Goal: Use online tool/utility: Utilize a website feature to perform a specific function

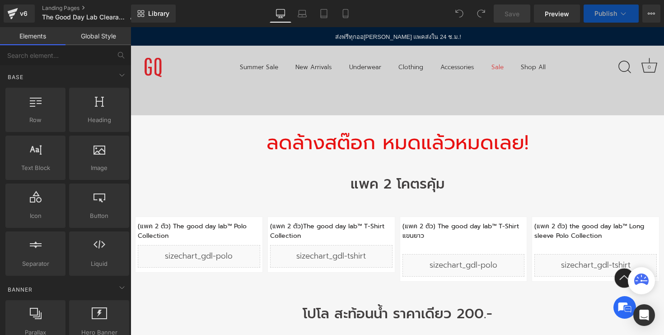
scroll to position [326, 0]
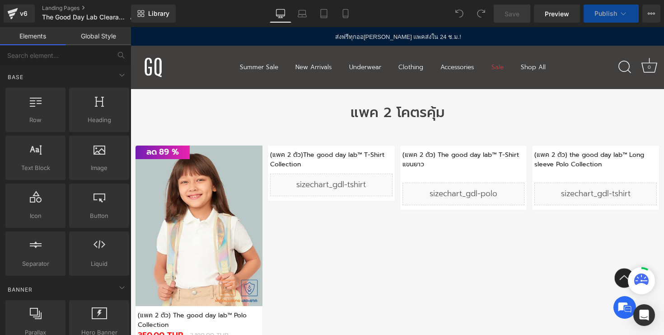
select select "10-11 Years"
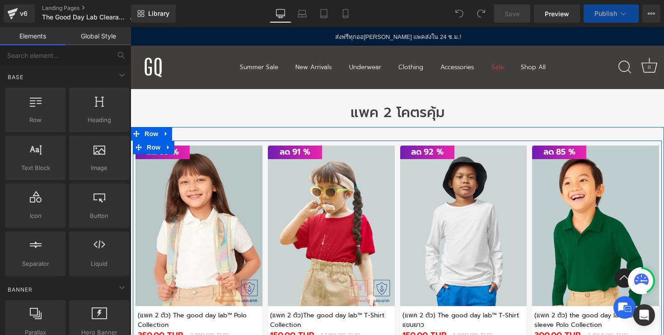
select select "6-7 Years"
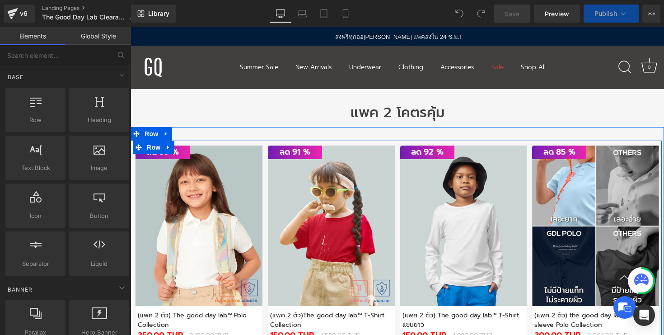
select select "6-7 Years"
select select "12-13 Years"
select select "8-9 Years"
select select "6-7 Years"
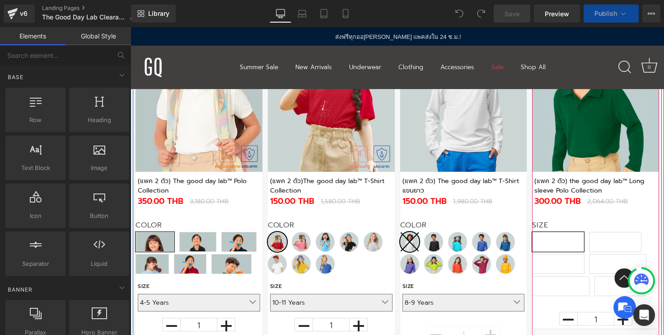
select select "6-7 Years"
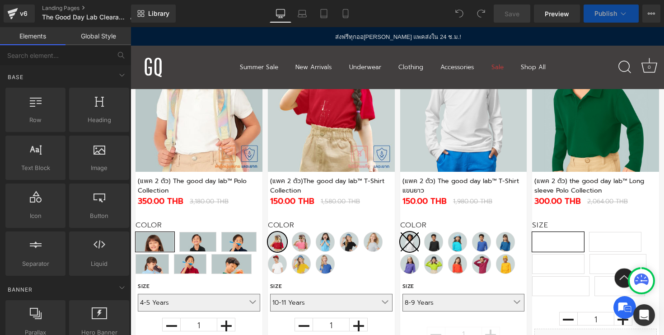
select select "8-9 Years"
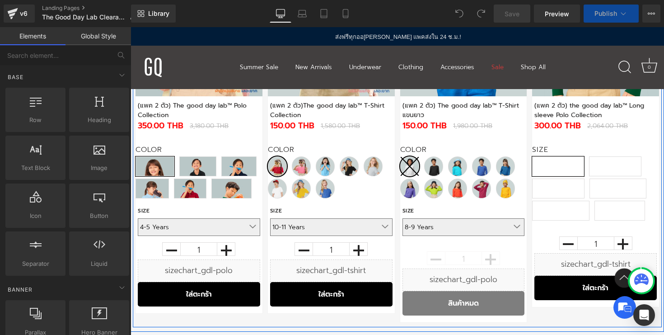
select select "12-13 Years"
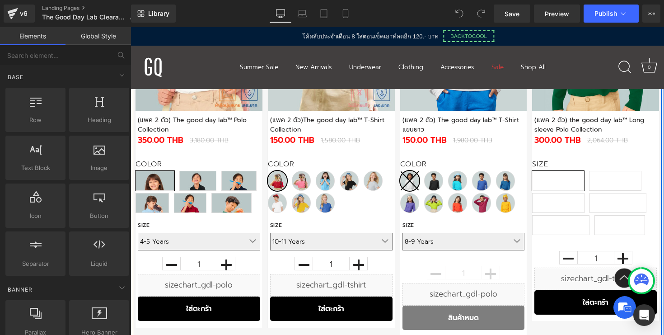
scroll to position [511, 0]
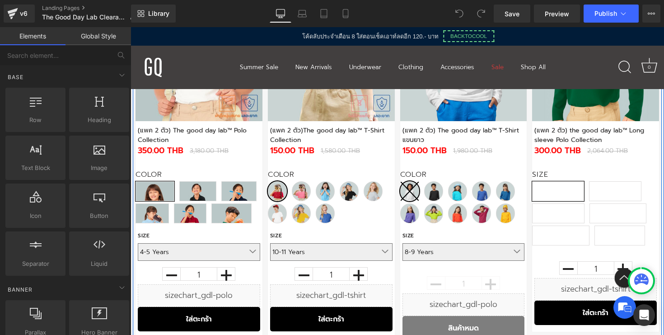
click at [575, 178] on label "Size" at bounding box center [595, 175] width 127 height 11
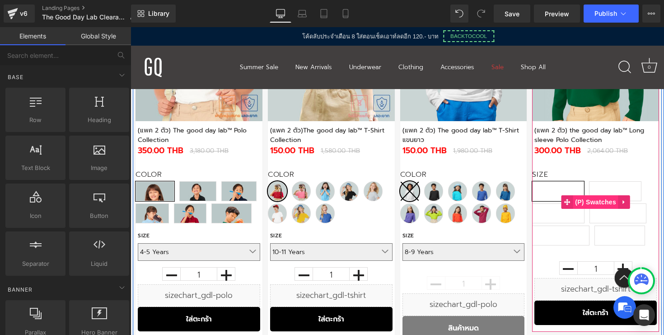
click at [588, 201] on span "(P) Swatches" at bounding box center [596, 202] width 46 height 14
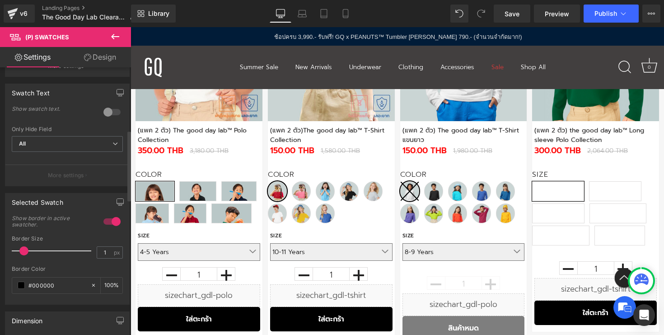
scroll to position [0, 0]
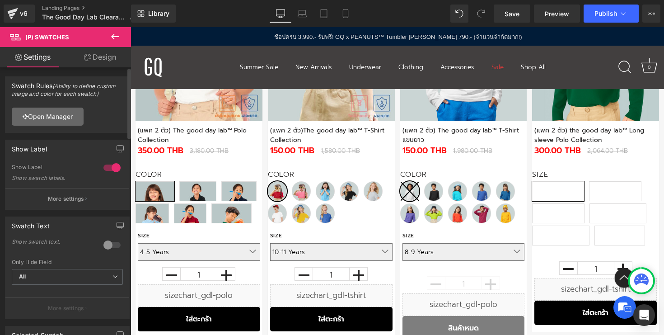
click at [65, 120] on link "Open Manager" at bounding box center [48, 117] width 72 height 18
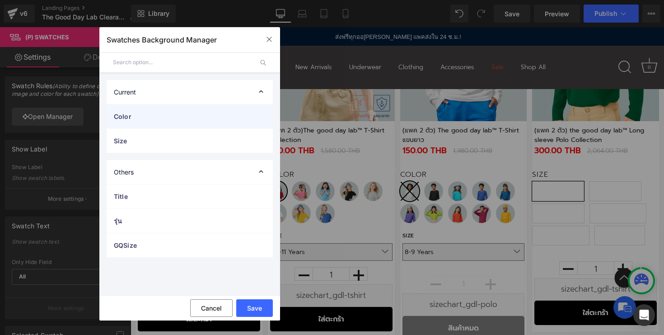
click at [193, 113] on span "Color" at bounding box center [181, 116] width 134 height 9
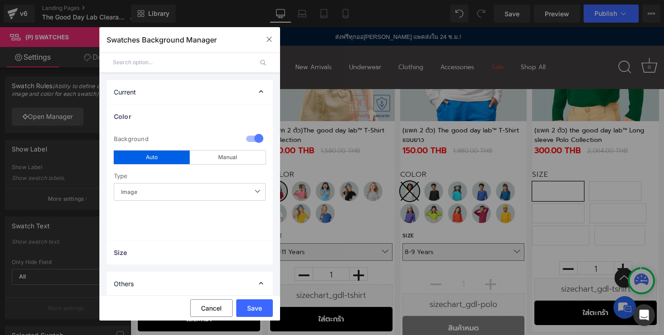
click at [225, 190] on span "Image" at bounding box center [190, 192] width 152 height 18
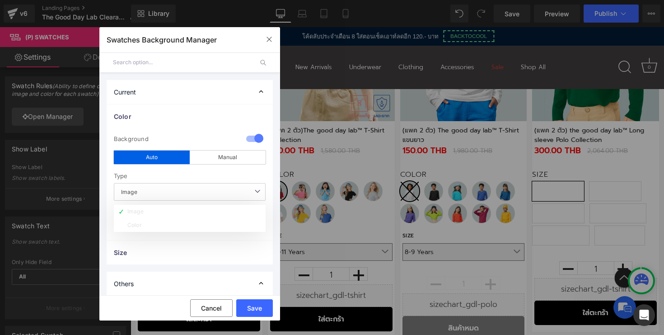
click at [225, 171] on div "Type" at bounding box center [190, 176] width 152 height 14
click at [0, 0] on button "Save" at bounding box center [0, 0] width 0 height 0
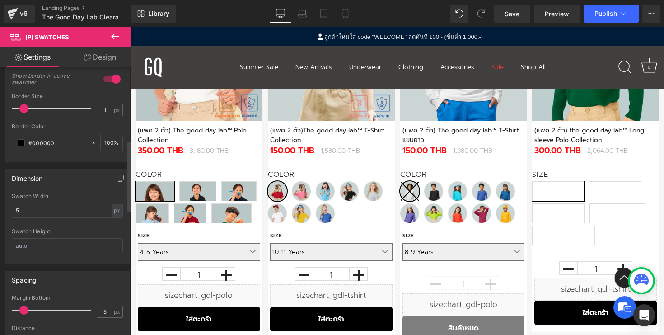
scroll to position [277, 0]
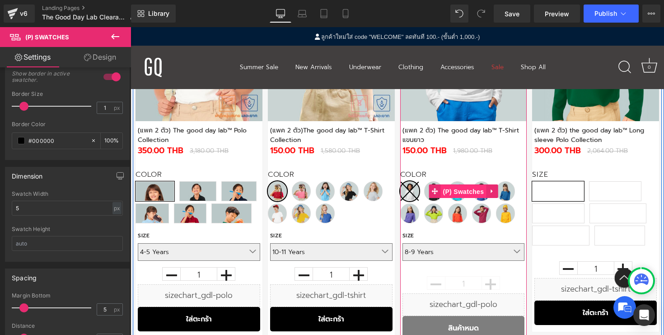
click at [451, 196] on span "(P) Swatches" at bounding box center [464, 192] width 46 height 14
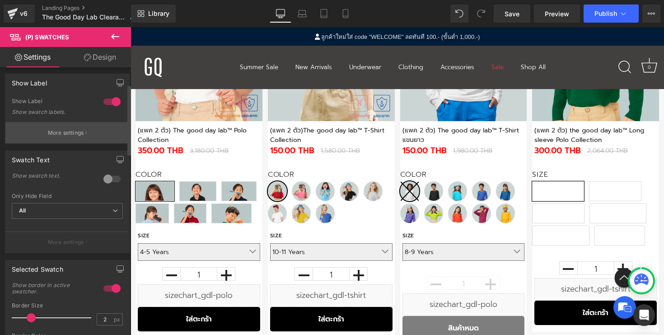
scroll to position [0, 0]
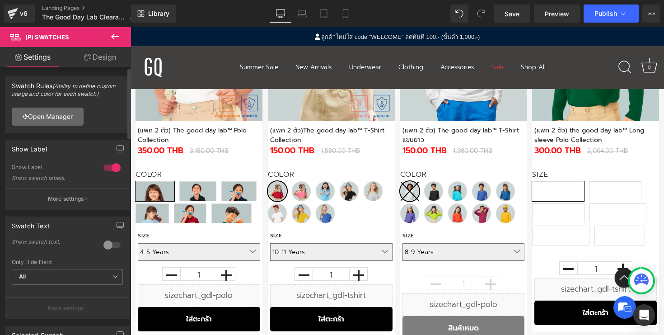
click at [52, 113] on link "Open Manager" at bounding box center [48, 117] width 72 height 18
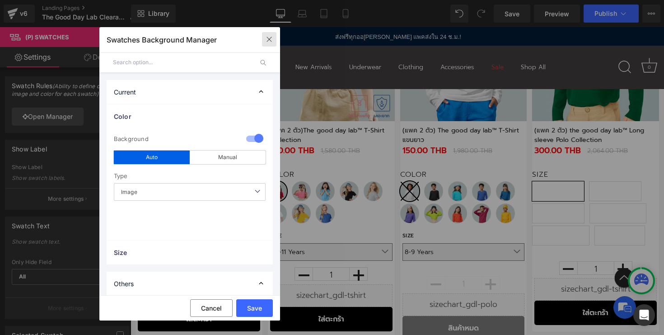
click at [0, 0] on icon "button" at bounding box center [0, 0] width 0 height 0
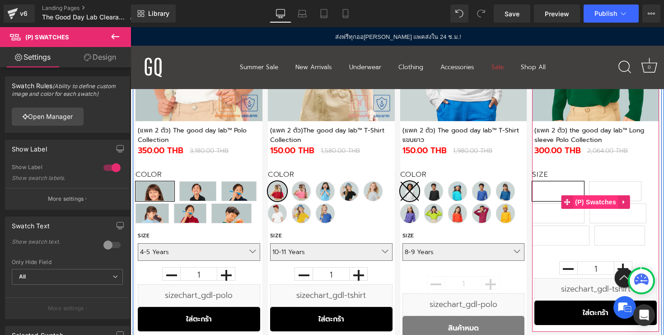
click at [590, 201] on span "(P) Swatches" at bounding box center [596, 202] width 46 height 14
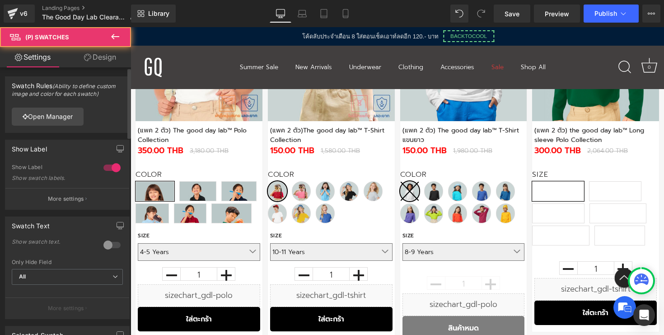
click at [59, 103] on div "eyJDb2xvciI6eyJ0eXBlIjoiaW1hZ2UifX0= Open Manager" at bounding box center [67, 116] width 124 height 32
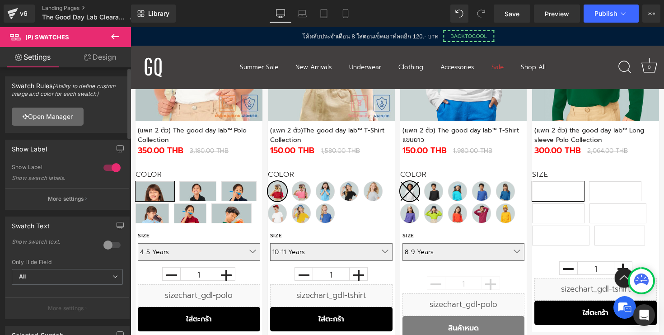
click at [56, 118] on link "Open Manager" at bounding box center [48, 117] width 72 height 18
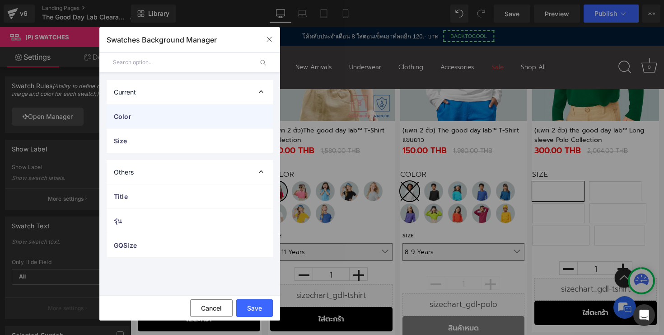
click at [164, 110] on div "Color" at bounding box center [190, 116] width 166 height 24
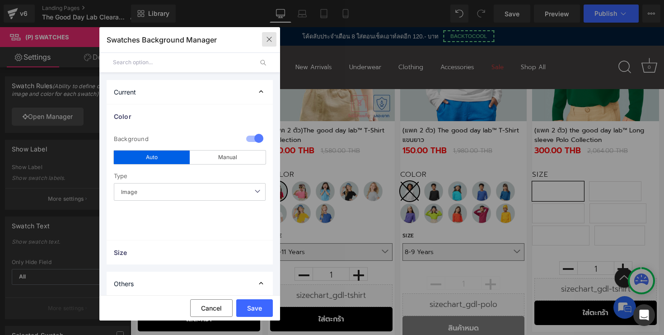
click at [275, 42] on button "button" at bounding box center [269, 39] width 14 height 14
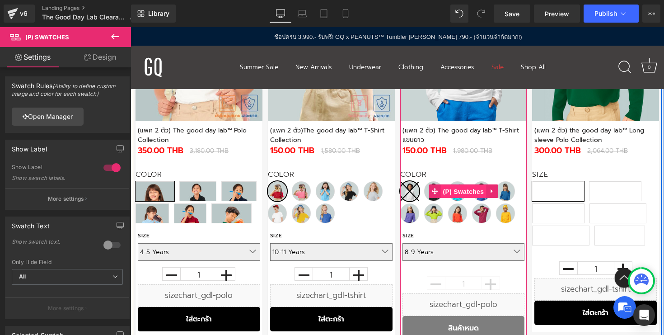
click at [453, 191] on span "(P) Swatches" at bounding box center [464, 192] width 46 height 14
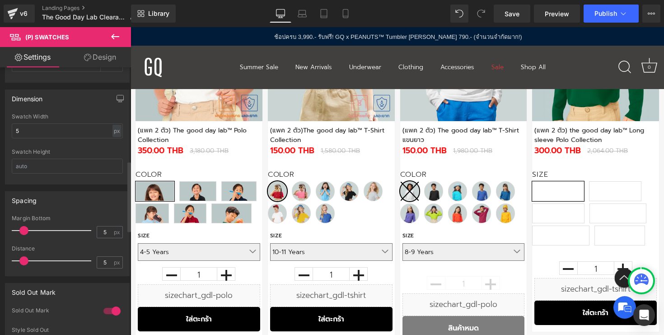
scroll to position [357, 0]
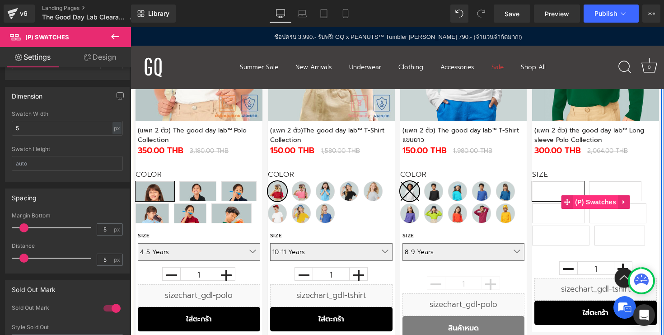
click at [581, 201] on span "(P) Swatches" at bounding box center [596, 202] width 46 height 14
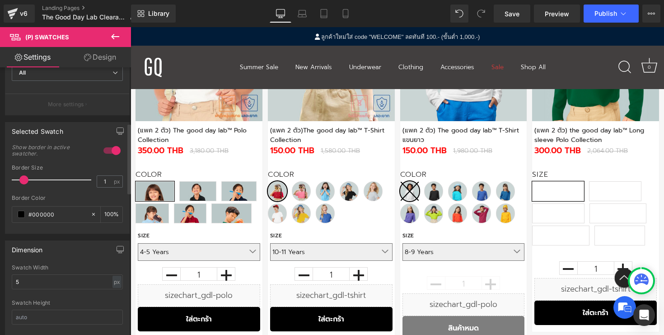
scroll to position [211, 0]
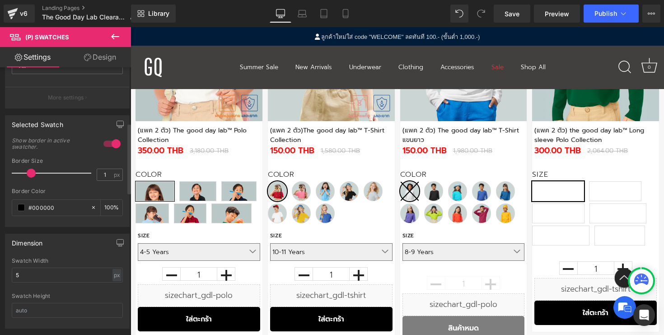
drag, startPoint x: 23, startPoint y: 176, endPoint x: 28, endPoint y: 176, distance: 5.0
click at [28, 176] on span at bounding box center [31, 173] width 9 height 9
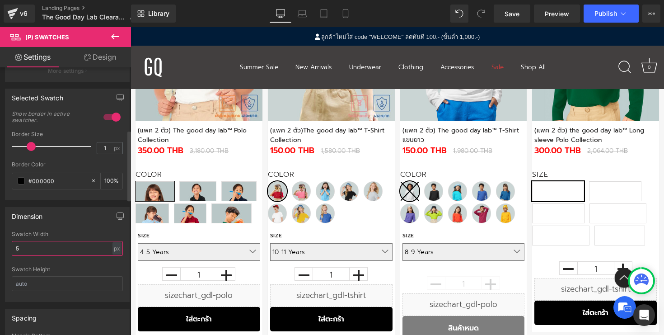
click at [38, 251] on input "5" at bounding box center [67, 248] width 111 height 15
click at [38, 282] on input "text" at bounding box center [67, 283] width 111 height 15
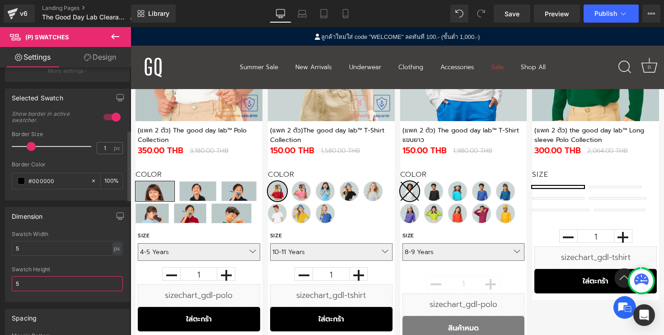
type input "5"
click at [75, 265] on div at bounding box center [67, 263] width 111 height 6
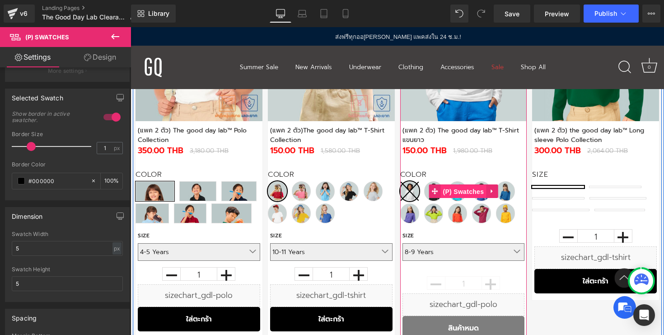
click at [458, 192] on span "(P) Swatches" at bounding box center [464, 192] width 46 height 14
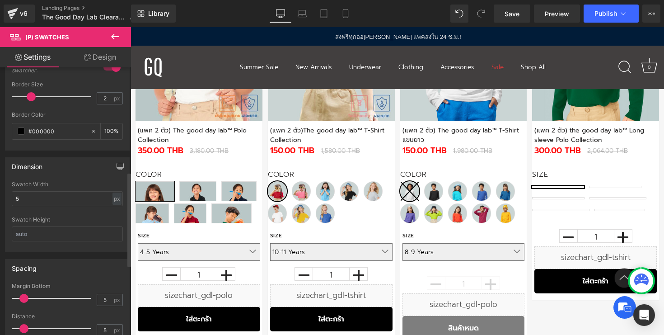
scroll to position [297, 0]
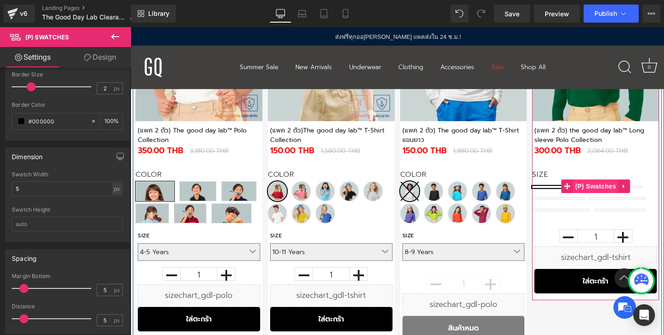
click at [587, 190] on span "(P) Swatches" at bounding box center [596, 186] width 46 height 14
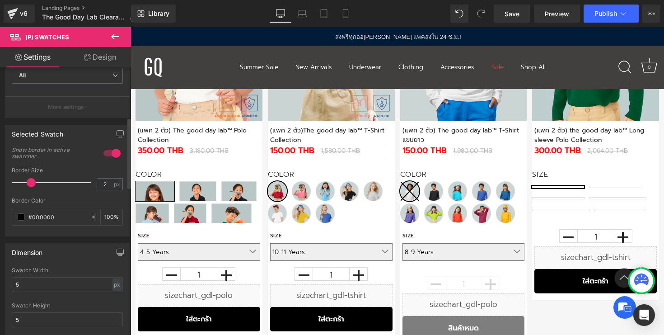
scroll to position [214, 0]
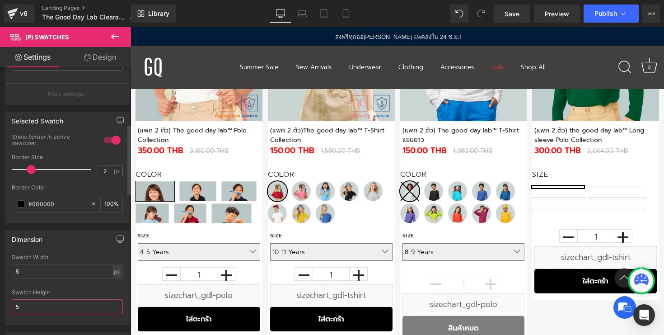
click at [48, 300] on input "5" at bounding box center [67, 306] width 111 height 15
click at [60, 306] on input "5" at bounding box center [67, 306] width 111 height 15
type input "5"
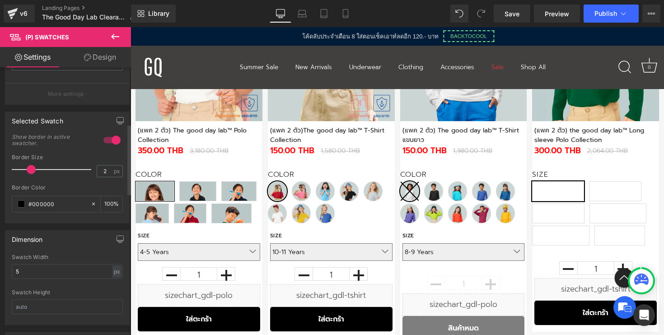
click at [71, 294] on div "Swatch Height" at bounding box center [67, 292] width 111 height 6
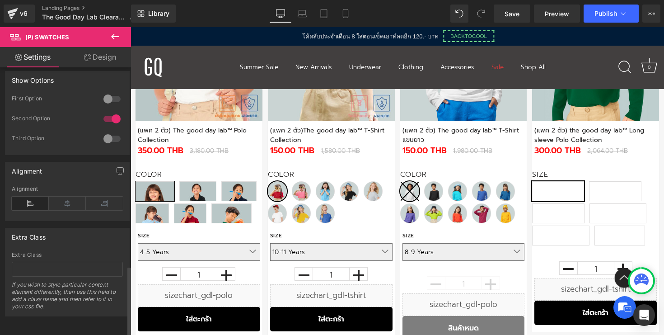
scroll to position [754, 0]
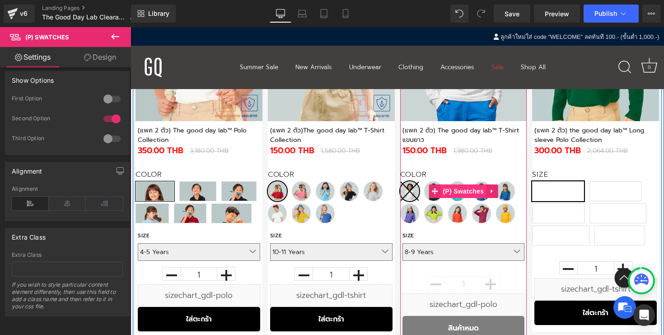
click at [455, 191] on span "(P) Swatches" at bounding box center [464, 191] width 46 height 14
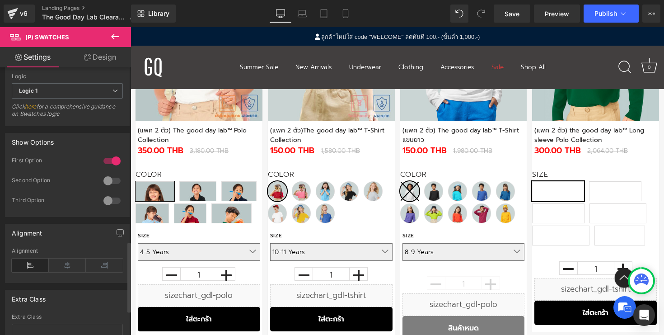
scroll to position [711, 0]
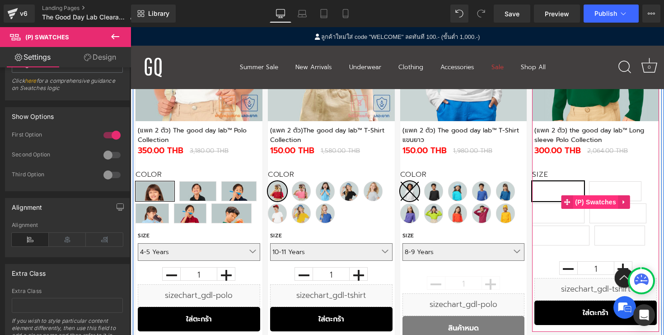
click at [586, 202] on span "(P) Swatches" at bounding box center [596, 202] width 46 height 14
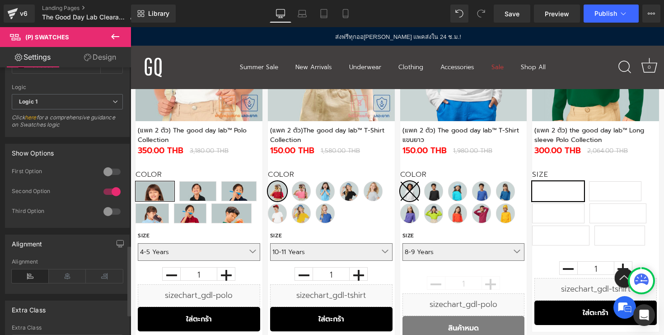
scroll to position [676, 0]
click at [108, 171] on div at bounding box center [112, 170] width 22 height 14
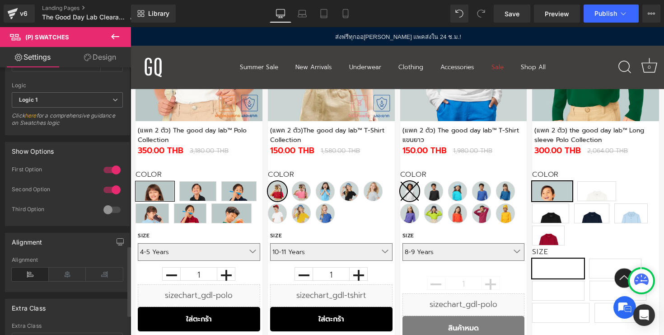
click at [113, 184] on div at bounding box center [112, 190] width 22 height 14
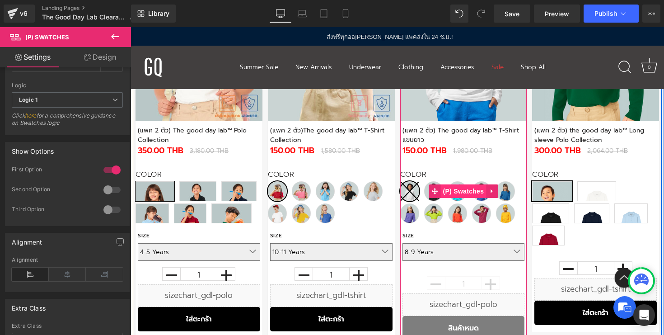
click at [459, 195] on span "(P) Swatches" at bounding box center [464, 191] width 46 height 14
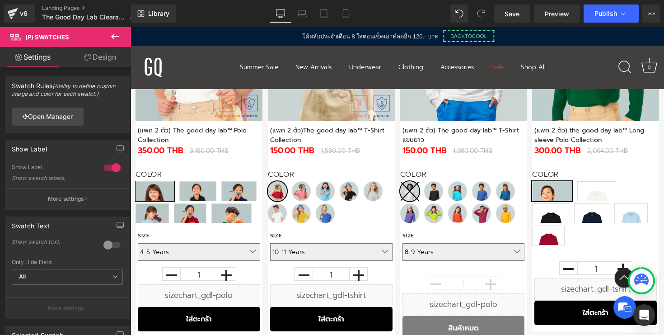
click at [103, 63] on link "Design" at bounding box center [100, 57] width 66 height 20
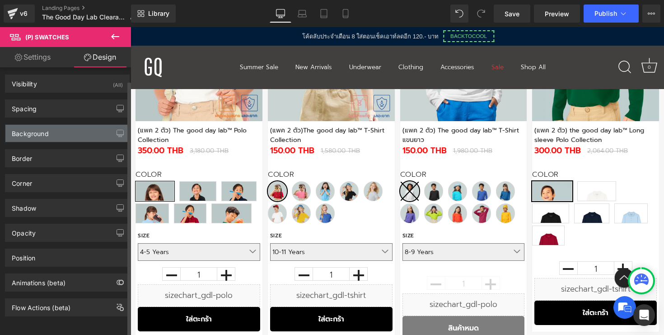
scroll to position [0, 0]
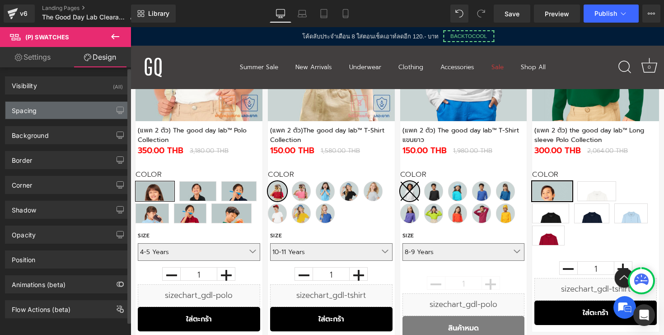
click at [80, 117] on div "Spacing" at bounding box center [67, 110] width 124 height 17
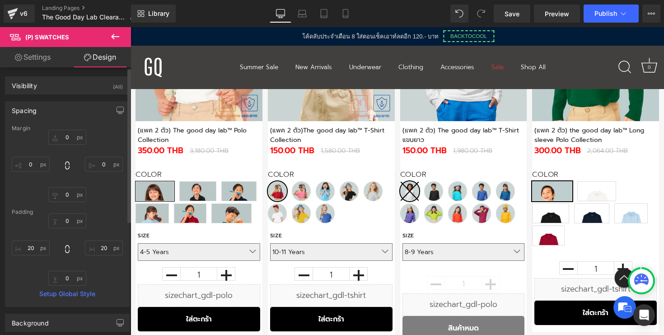
click at [80, 113] on div "Spacing" at bounding box center [67, 110] width 124 height 17
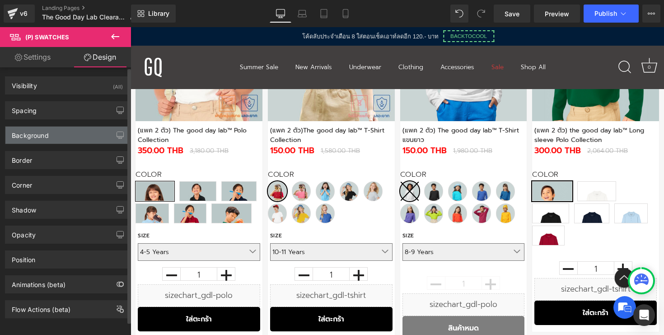
click at [76, 136] on div "Background" at bounding box center [67, 135] width 124 height 17
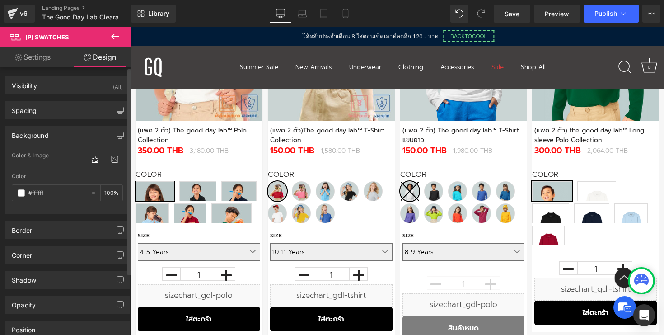
click at [76, 136] on div "Background" at bounding box center [67, 135] width 124 height 17
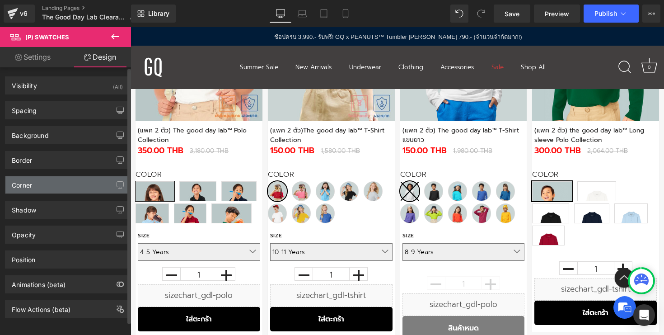
click at [98, 180] on div "Corner" at bounding box center [67, 184] width 124 height 17
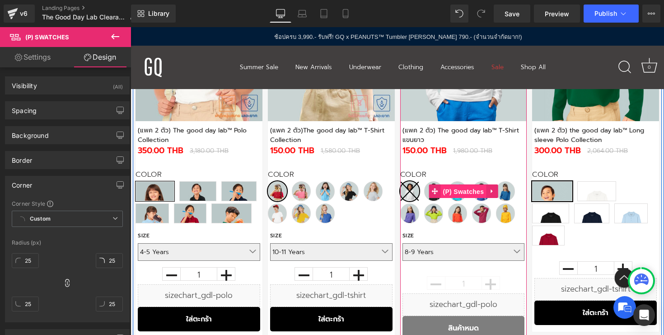
click at [463, 193] on span "(P) Swatches" at bounding box center [464, 192] width 46 height 14
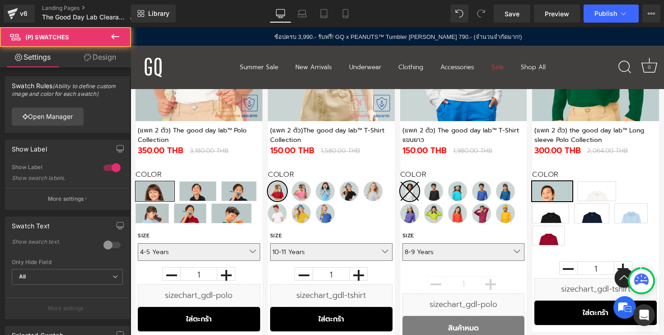
click at [84, 57] on icon at bounding box center [87, 57] width 7 height 7
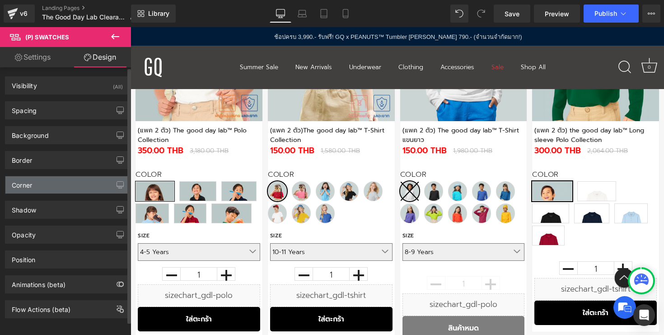
click at [62, 188] on div "Corner" at bounding box center [67, 184] width 124 height 17
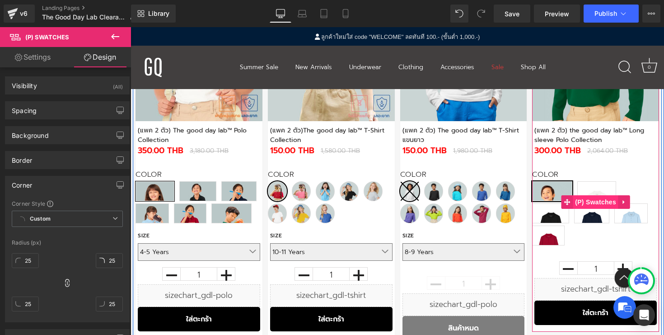
click at [575, 204] on span "(P) Swatches" at bounding box center [596, 202] width 46 height 14
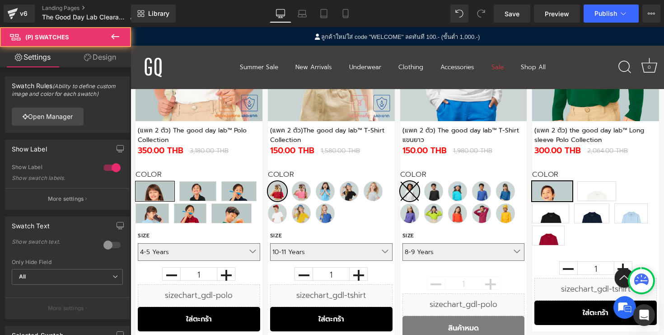
click at [91, 58] on link "Design" at bounding box center [100, 57] width 66 height 20
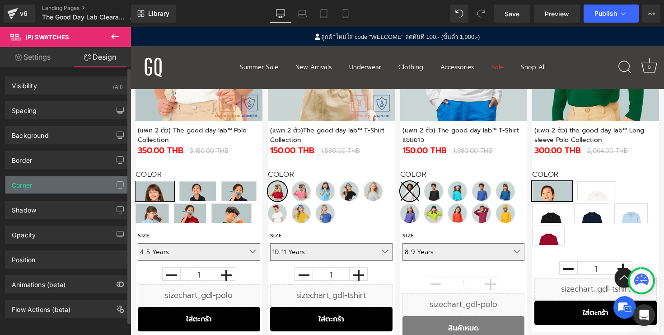
click at [49, 178] on div "Corner" at bounding box center [67, 184] width 124 height 17
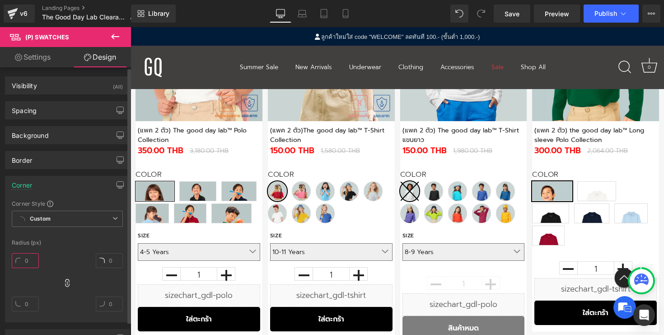
click at [23, 263] on input "text" at bounding box center [25, 260] width 27 height 15
type input "25"
click at [67, 248] on div "Corner Style Custom Custom Setup Global Style Custom Setup Global Style Radius …" at bounding box center [67, 261] width 124 height 122
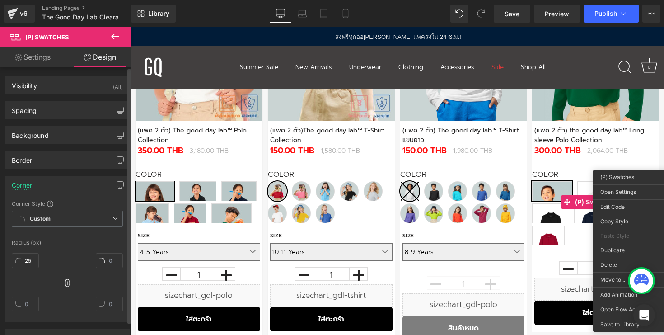
click at [76, 250] on div "25" at bounding box center [67, 285] width 111 height 72
click at [63, 253] on div "25" at bounding box center [67, 285] width 111 height 72
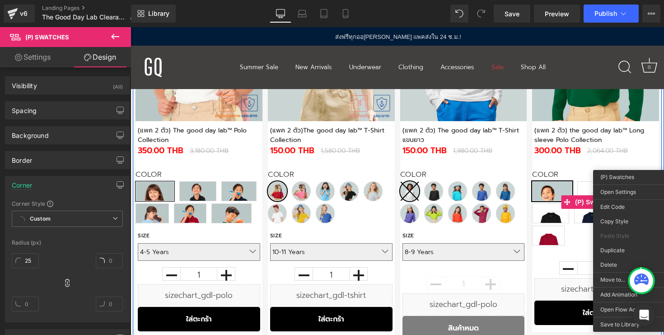
click at [583, 163] on div "Color Green White Black Navy Blue Red Size 4-5 Years 6-7 Years 8-9 Years" at bounding box center [595, 202] width 127 height 91
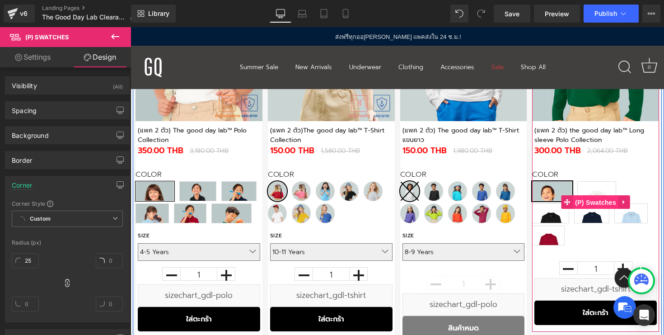
click at [591, 197] on span "(P) Swatches" at bounding box center [596, 203] width 46 height 14
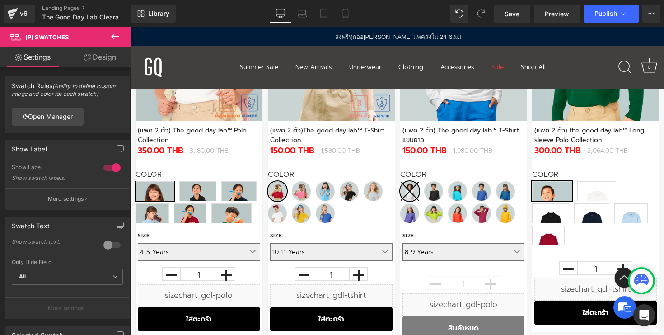
click at [107, 51] on link "Design" at bounding box center [100, 57] width 66 height 20
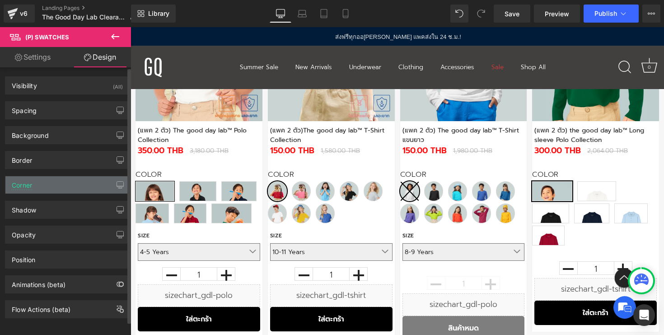
click at [60, 183] on div "Corner" at bounding box center [67, 184] width 124 height 17
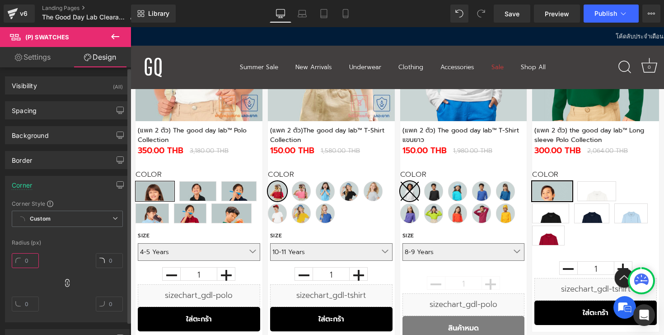
click at [28, 256] on input "text" at bounding box center [25, 260] width 27 height 15
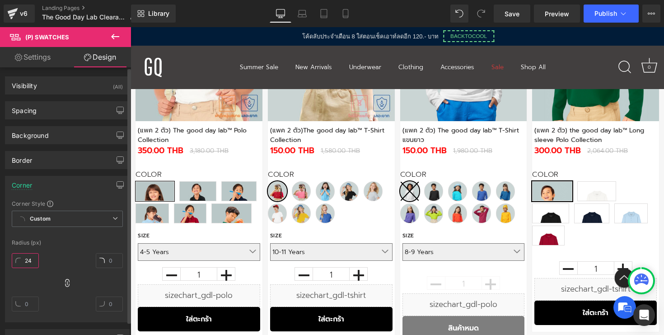
type input "2"
type input "25"
click at [65, 279] on icon at bounding box center [67, 283] width 4 height 8
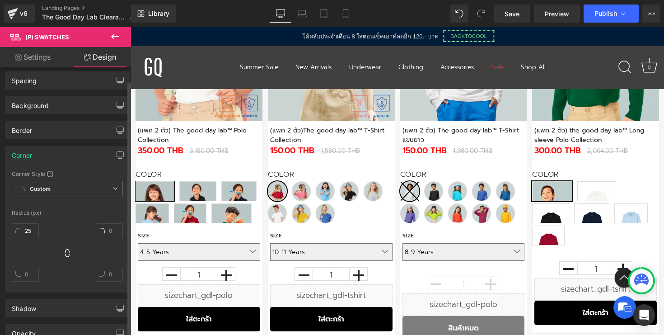
scroll to position [37, 0]
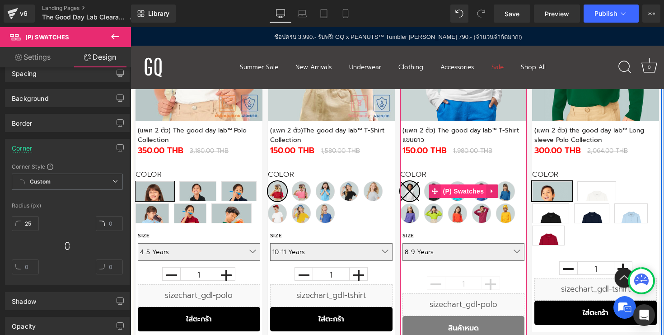
click at [455, 192] on span "(P) Swatches" at bounding box center [464, 191] width 46 height 14
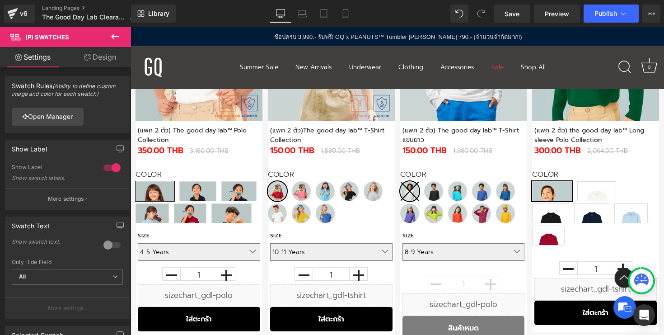
click at [109, 62] on link "Design" at bounding box center [100, 57] width 66 height 20
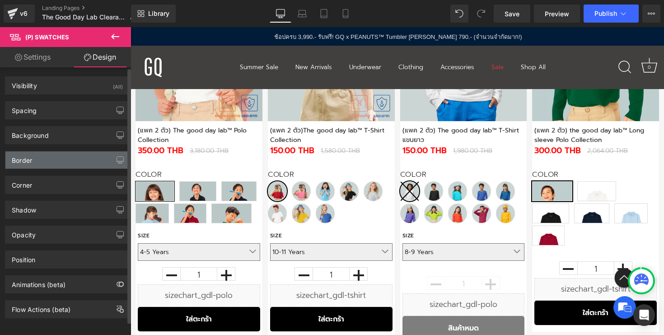
click at [58, 157] on div "Border" at bounding box center [67, 159] width 124 height 17
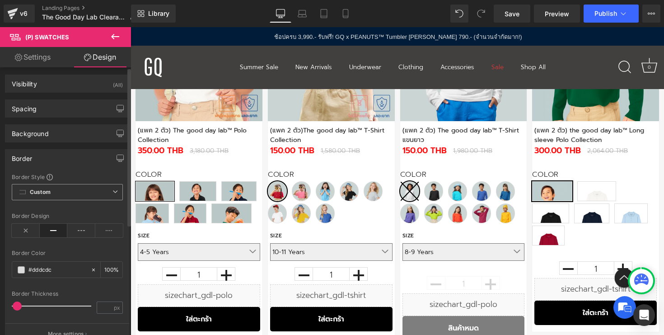
scroll to position [0, 0]
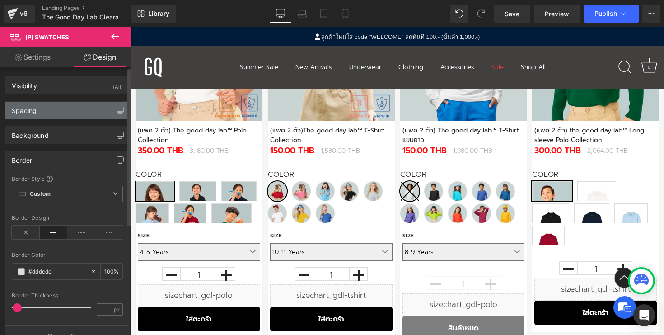
click at [96, 113] on div "Spacing" at bounding box center [67, 110] width 124 height 17
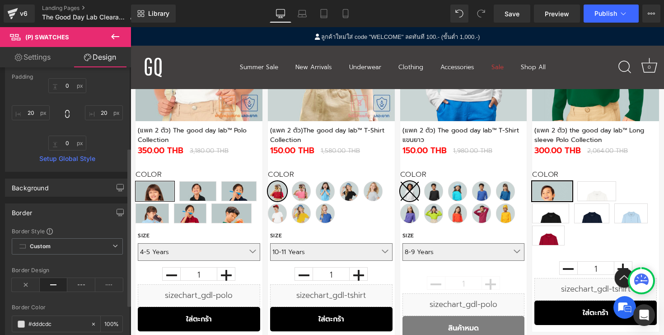
scroll to position [148, 0]
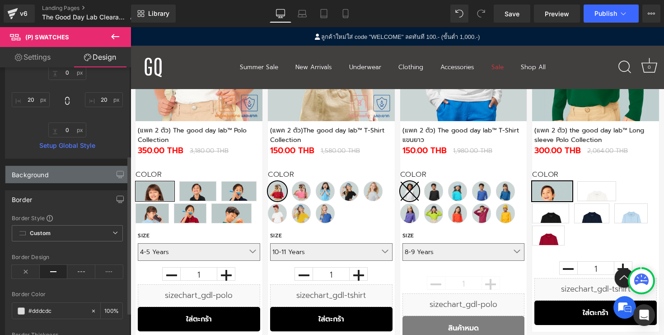
click at [85, 175] on div "Background" at bounding box center [67, 174] width 124 height 17
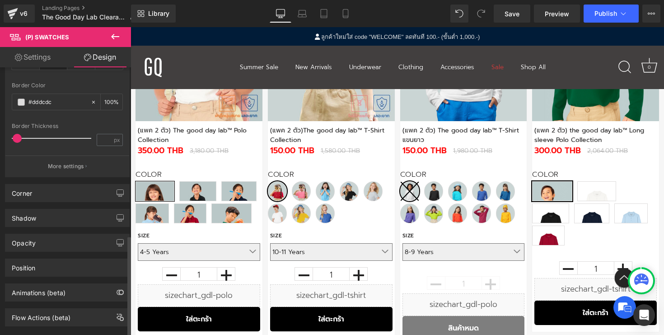
scroll to position [444, 0]
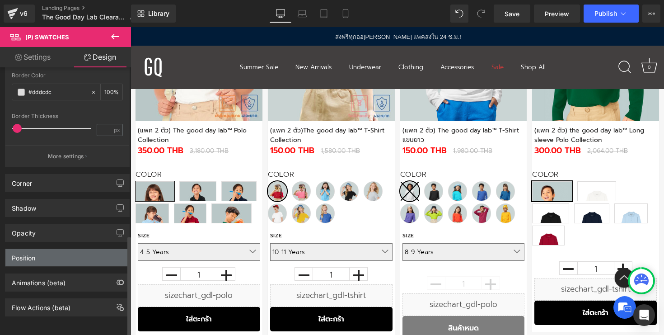
click at [73, 251] on div "Position" at bounding box center [67, 257] width 124 height 17
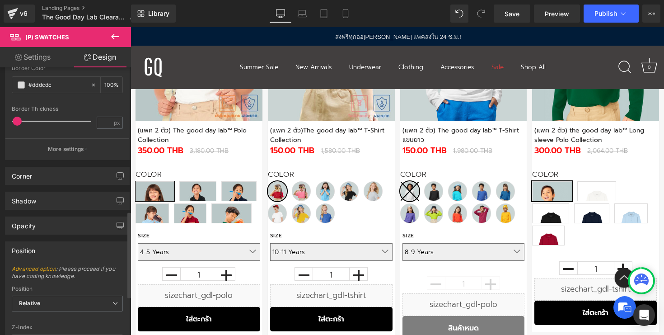
scroll to position [565, 0]
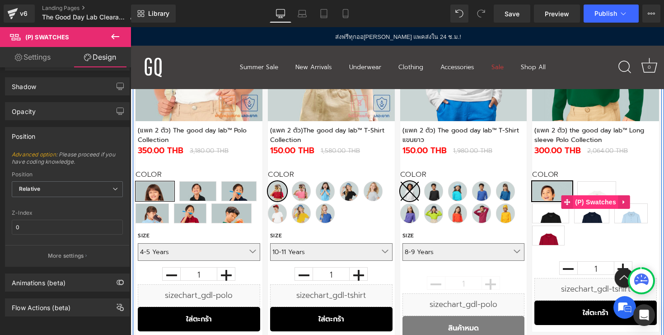
click at [581, 205] on span "(P) Swatches" at bounding box center [596, 202] width 46 height 14
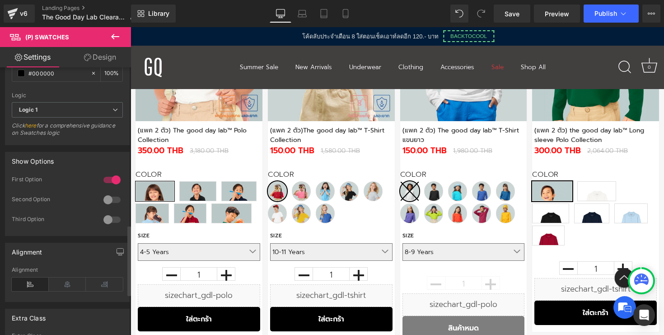
scroll to position [754, 0]
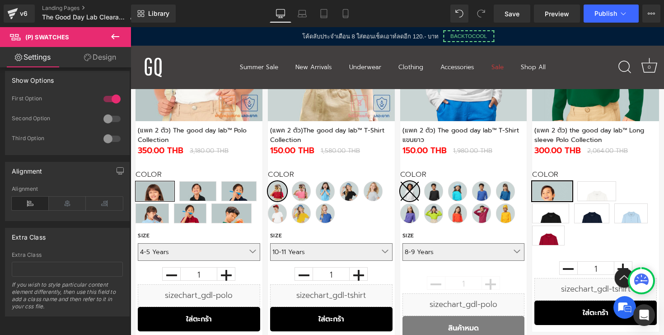
click at [108, 59] on link "Design" at bounding box center [100, 57] width 66 height 20
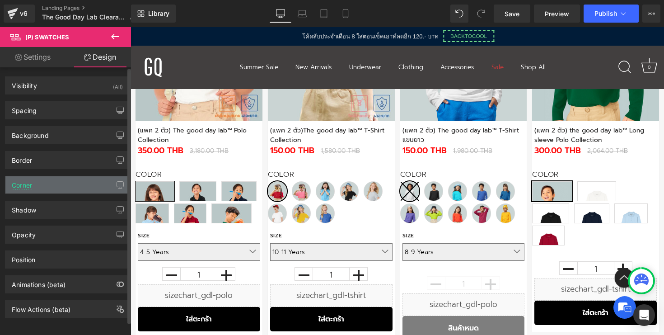
click at [66, 178] on div "Corner" at bounding box center [67, 184] width 124 height 17
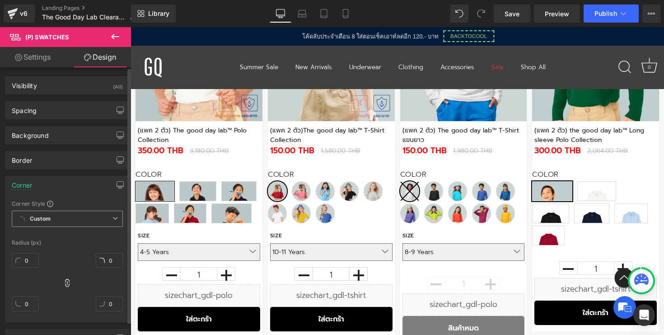
click at [63, 224] on span "Custom Setup Global Style" at bounding box center [67, 219] width 111 height 16
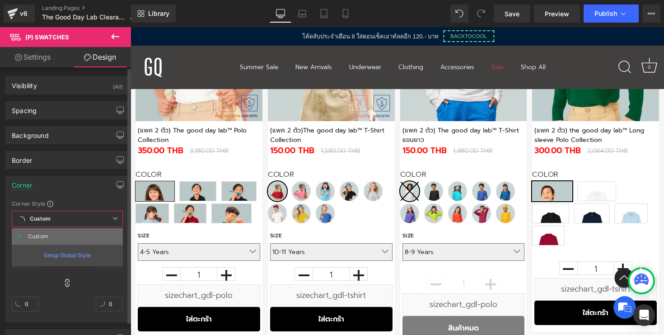
click at [63, 235] on li "Custom" at bounding box center [67, 236] width 111 height 16
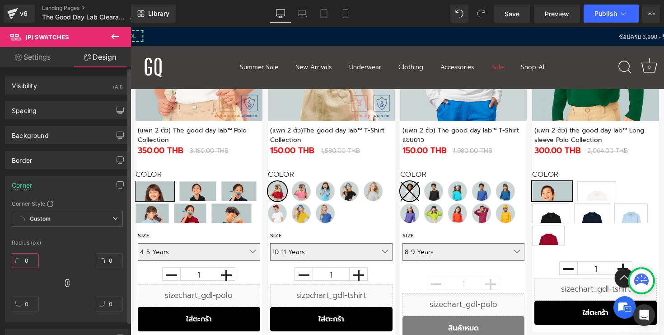
click at [32, 256] on input "0" at bounding box center [25, 260] width 27 height 15
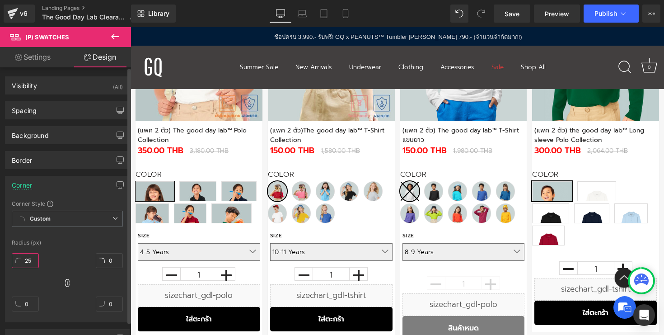
type input "25"
click at [58, 246] on div "Corner Style Custom Custom Setup Global Style Custom Setup Global Style Radius …" at bounding box center [67, 261] width 124 height 122
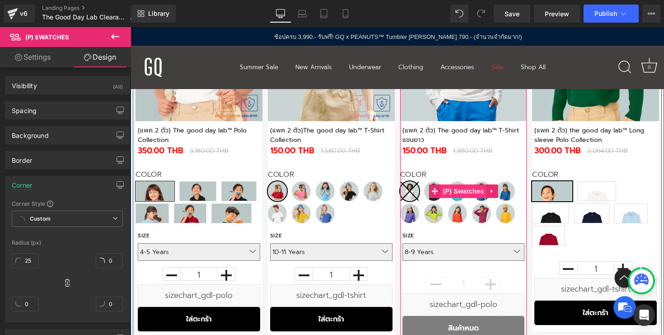
click at [451, 194] on span "(P) Swatches" at bounding box center [464, 191] width 46 height 14
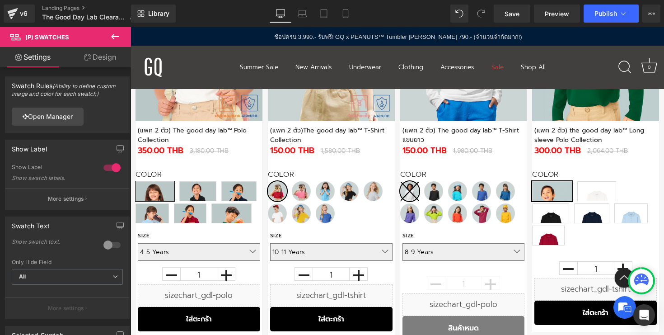
click at [36, 61] on link "Settings" at bounding box center [33, 57] width 66 height 20
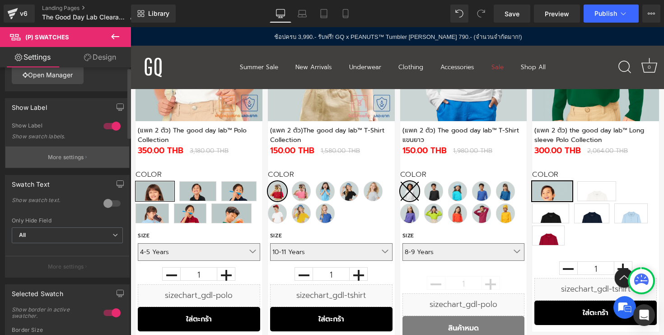
scroll to position [0, 0]
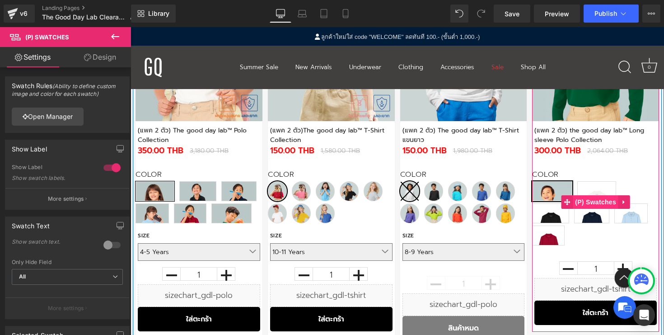
click at [595, 203] on span "(P) Swatches" at bounding box center [596, 202] width 46 height 14
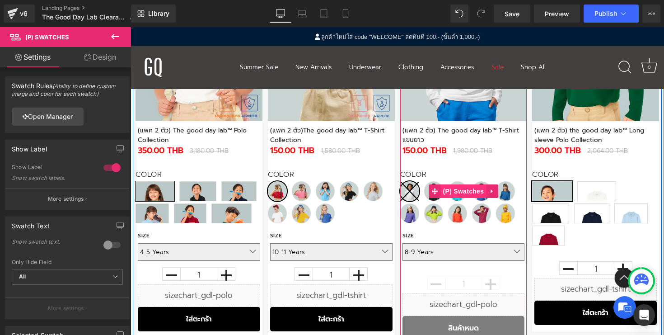
click at [460, 192] on span "(P) Swatches" at bounding box center [464, 191] width 46 height 14
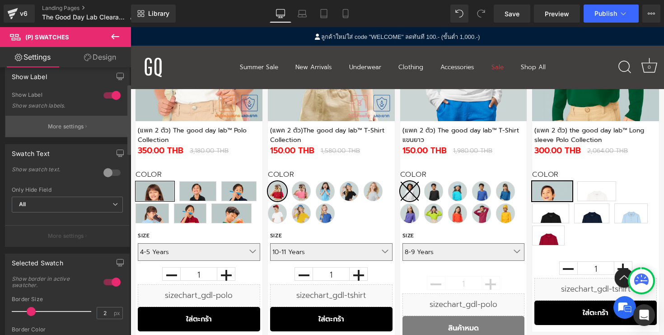
scroll to position [94, 0]
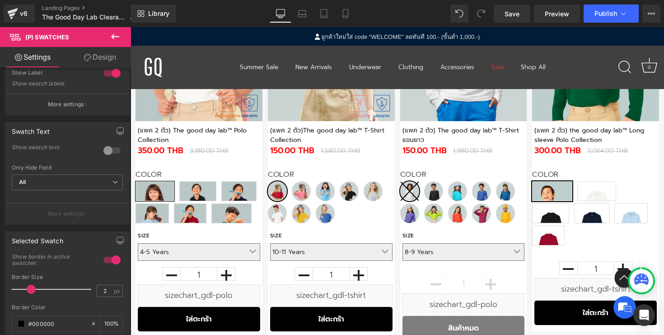
click at [117, 40] on icon at bounding box center [115, 36] width 11 height 11
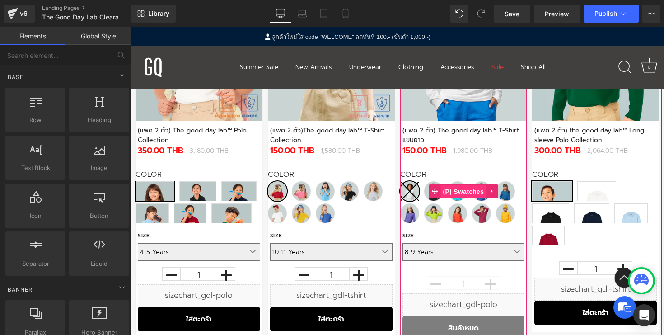
click at [471, 193] on span "(P) Swatches" at bounding box center [464, 192] width 46 height 14
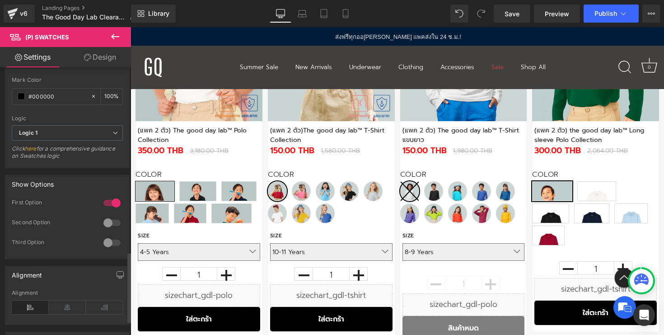
scroll to position [754, 0]
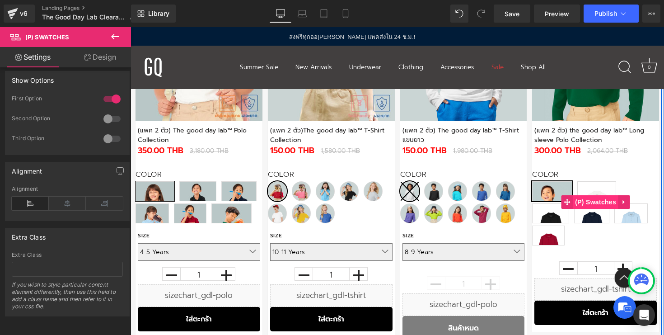
click at [585, 201] on span "(P) Swatches" at bounding box center [596, 202] width 46 height 14
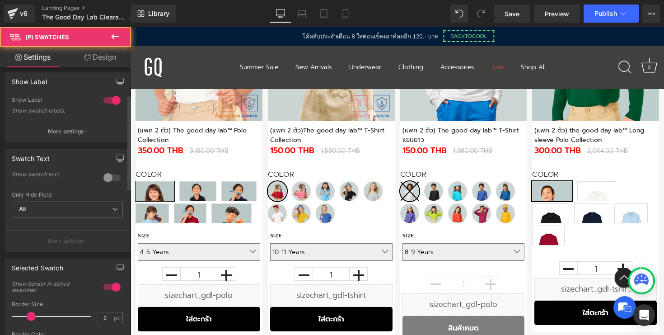
scroll to position [78, 0]
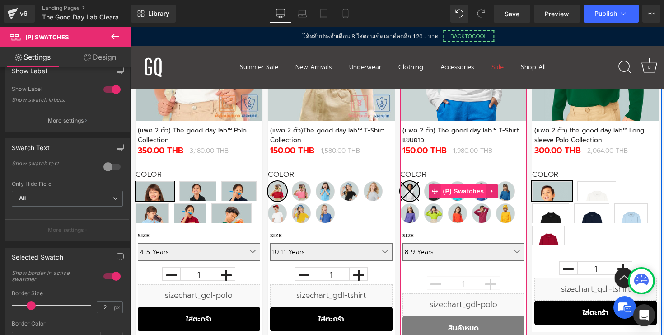
click at [462, 192] on span "(P) Swatches" at bounding box center [464, 191] width 46 height 14
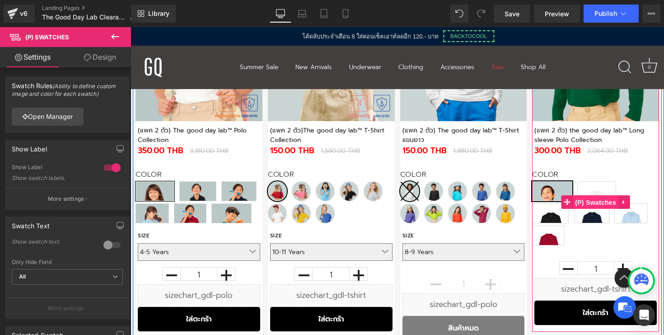
click at [594, 203] on span "(P) Swatches" at bounding box center [596, 203] width 46 height 14
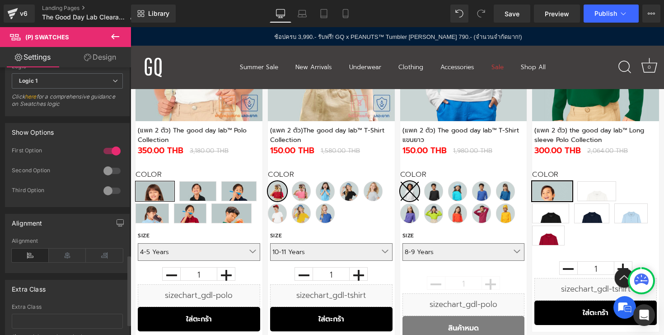
scroll to position [754, 0]
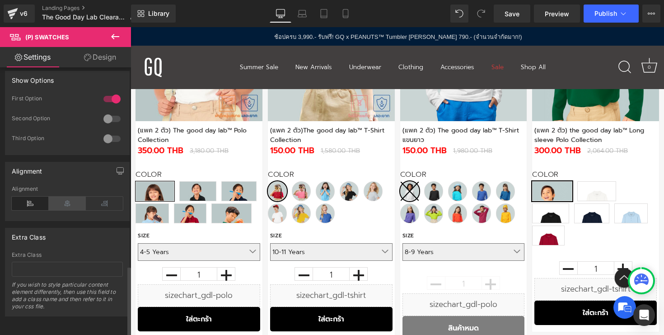
click at [71, 197] on icon at bounding box center [67, 204] width 37 height 14
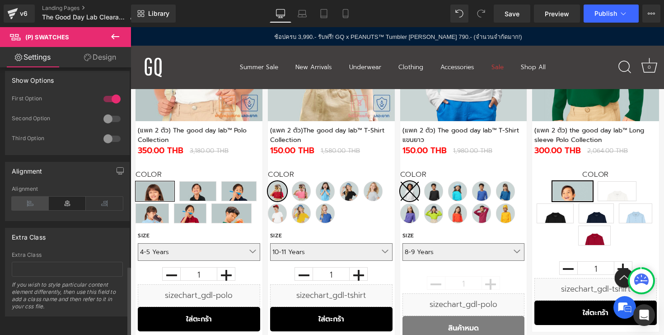
click at [31, 197] on icon at bounding box center [30, 204] width 37 height 14
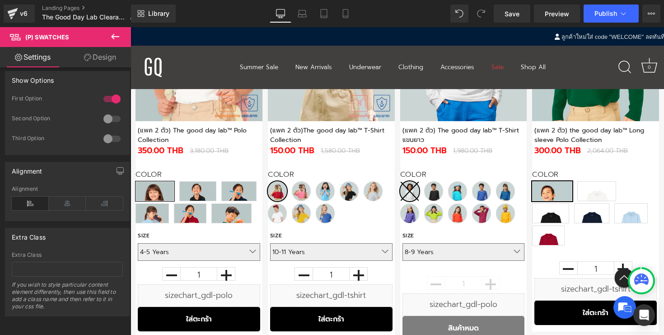
click at [90, 54] on link "Design" at bounding box center [100, 57] width 66 height 20
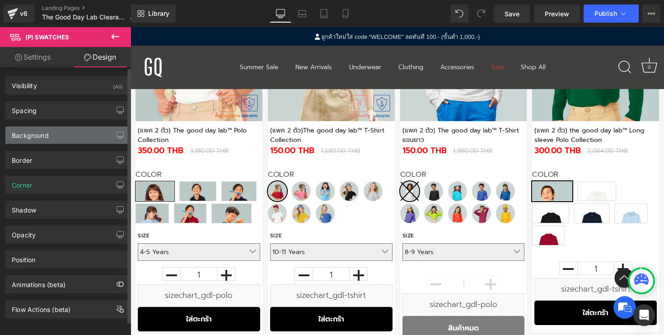
click at [74, 135] on div "Background" at bounding box center [67, 135] width 124 height 17
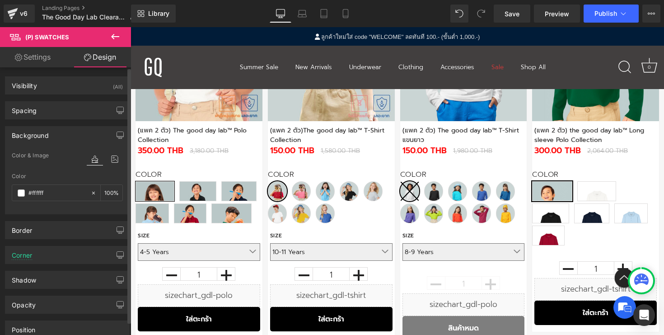
click at [74, 135] on div "Background" at bounding box center [67, 135] width 124 height 17
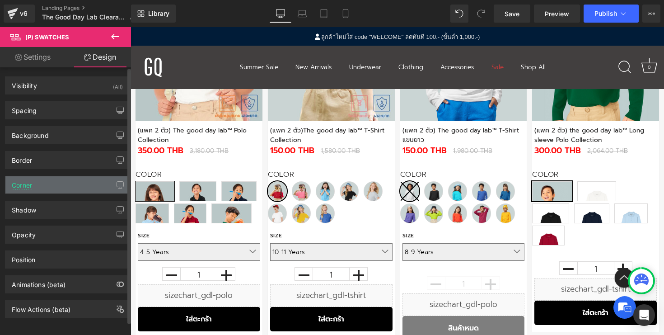
click at [66, 185] on div "Corner" at bounding box center [67, 184] width 124 height 17
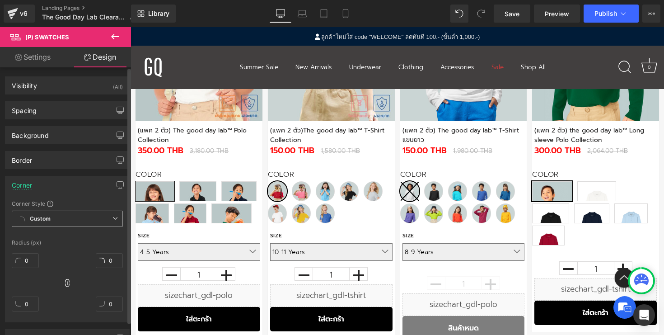
click at [96, 218] on span "Custom Setup Global Style" at bounding box center [67, 219] width 111 height 16
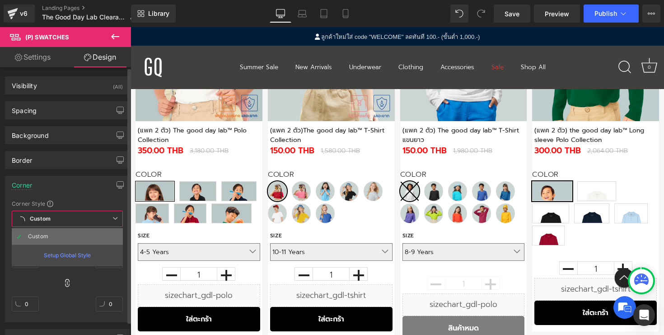
click at [84, 234] on li "Custom" at bounding box center [67, 236] width 111 height 16
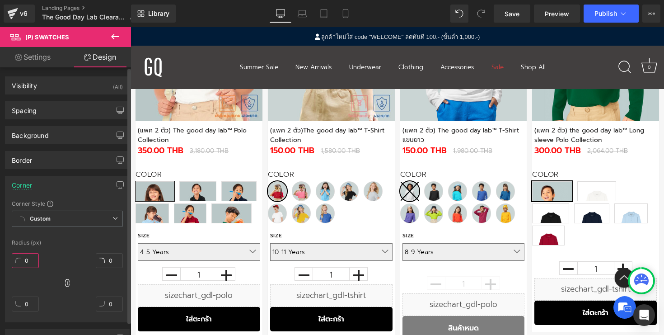
click at [29, 256] on input "0" at bounding box center [25, 260] width 27 height 15
type input "25"
click at [517, 14] on span "Save" at bounding box center [512, 13] width 15 height 9
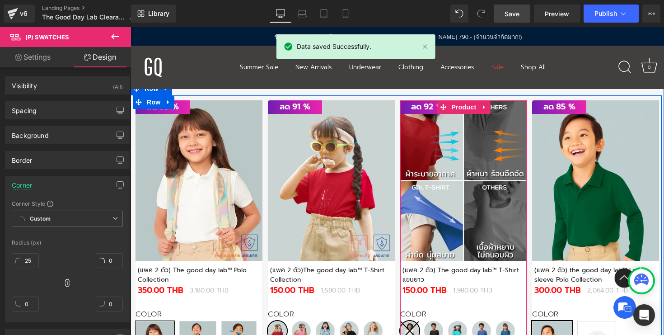
scroll to position [295, 0]
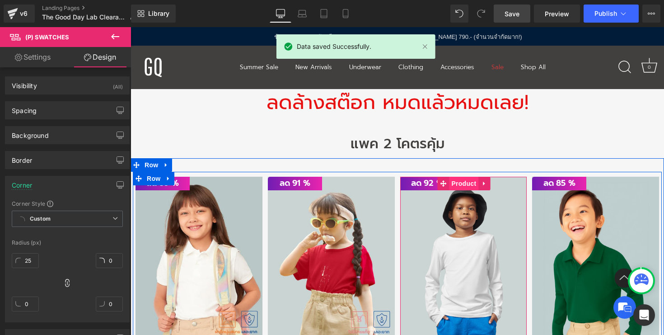
click at [462, 182] on span "Product" at bounding box center [463, 184] width 29 height 14
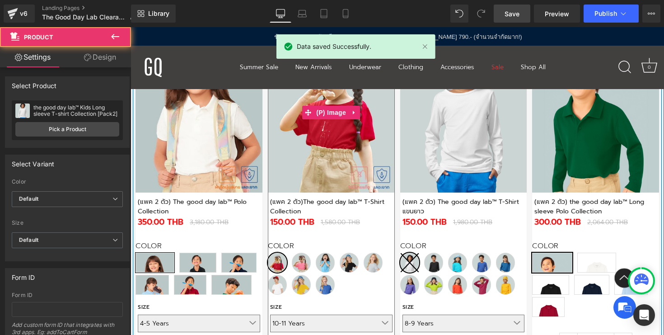
scroll to position [479, 0]
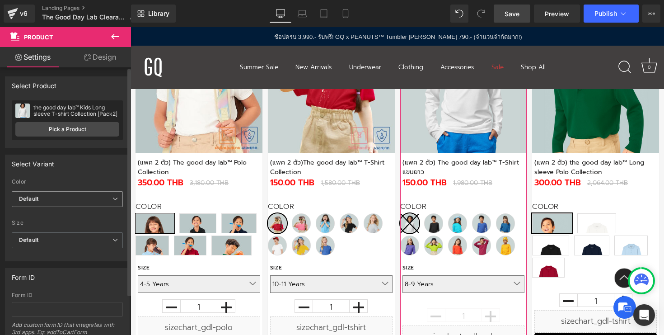
click at [40, 200] on span "Default" at bounding box center [67, 199] width 111 height 16
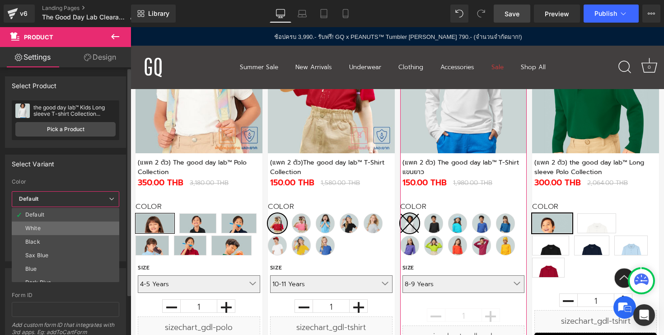
click at [43, 228] on li "White" at bounding box center [68, 228] width 112 height 14
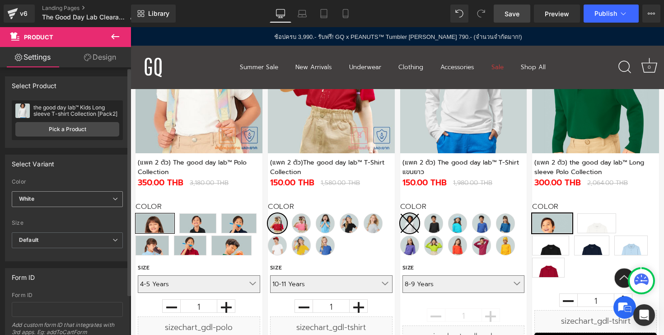
click at [92, 199] on span "White" at bounding box center [67, 199] width 111 height 16
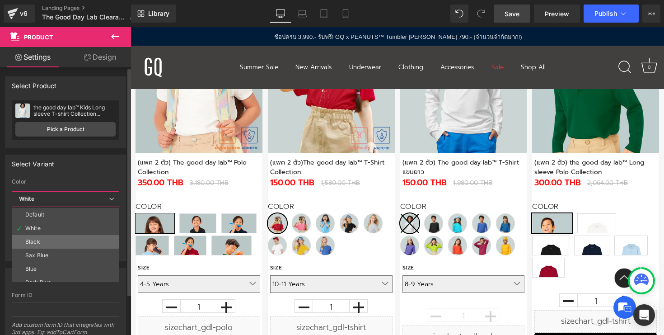
click at [85, 236] on li "Black" at bounding box center [68, 242] width 112 height 14
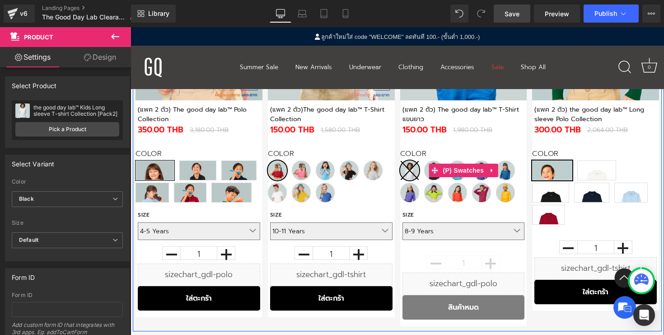
scroll to position [537, 0]
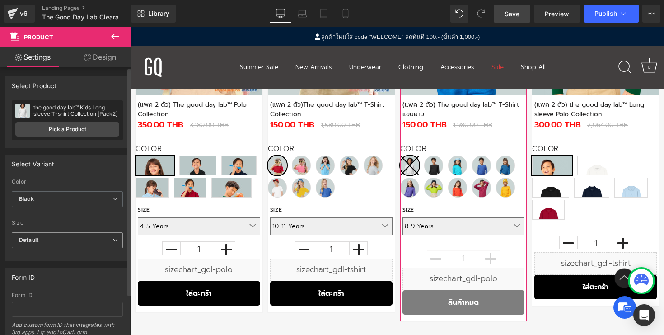
click at [89, 237] on span "Default" at bounding box center [67, 240] width 111 height 16
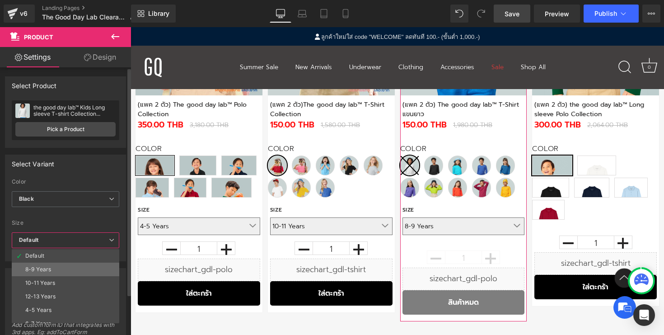
click at [75, 263] on li "8-9 Years" at bounding box center [68, 270] width 112 height 14
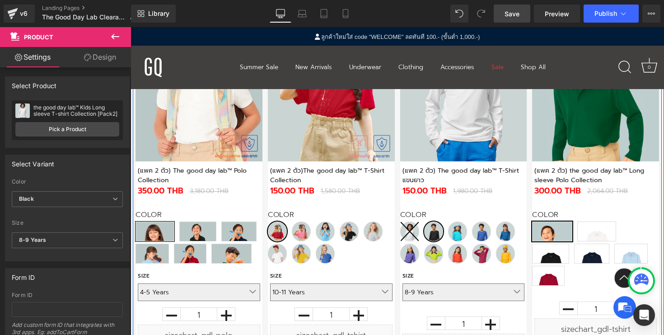
scroll to position [390, 0]
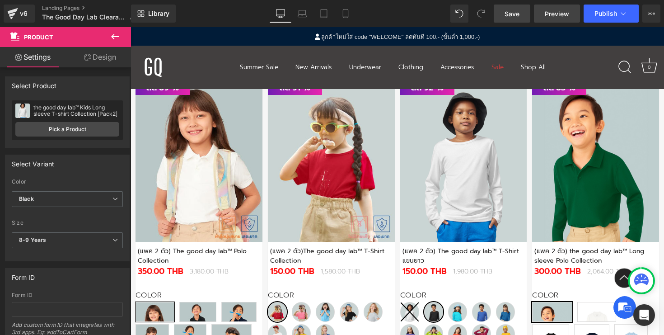
click at [553, 6] on link "Preview" at bounding box center [557, 14] width 46 height 18
click at [514, 15] on span "Save" at bounding box center [512, 13] width 15 height 9
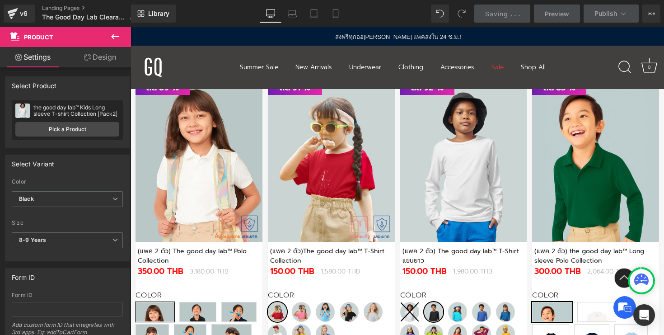
scroll to position [495, 0]
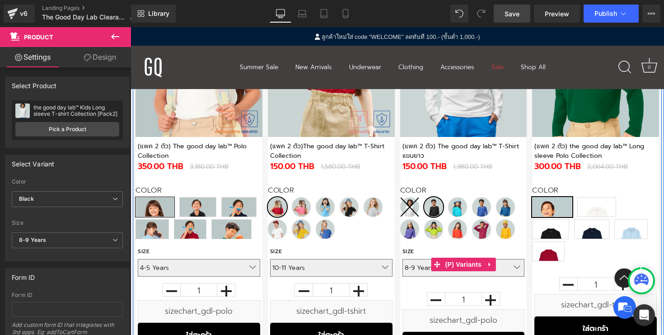
click at [505, 272] on select "8-9 Years 10-11 Years 12-13 Years 4-5 Years 6-7 Years" at bounding box center [464, 268] width 122 height 18
click at [462, 262] on span "(P) Variants" at bounding box center [463, 265] width 41 height 14
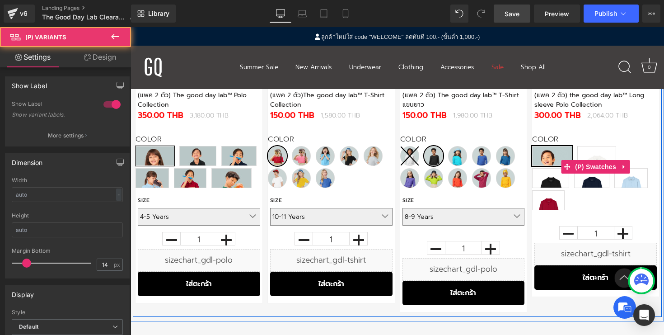
scroll to position [561, 0]
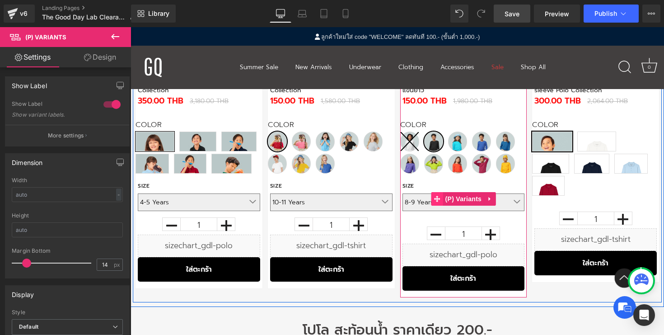
click at [437, 199] on icon at bounding box center [437, 199] width 6 height 6
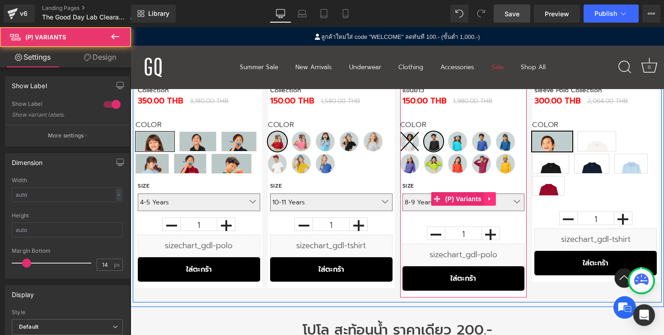
click at [487, 196] on icon at bounding box center [490, 199] width 6 height 7
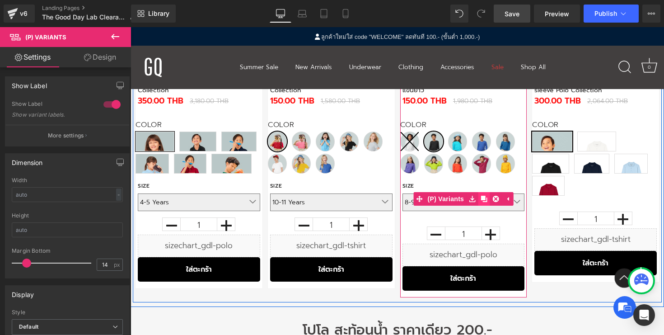
click at [482, 197] on icon at bounding box center [484, 199] width 6 height 6
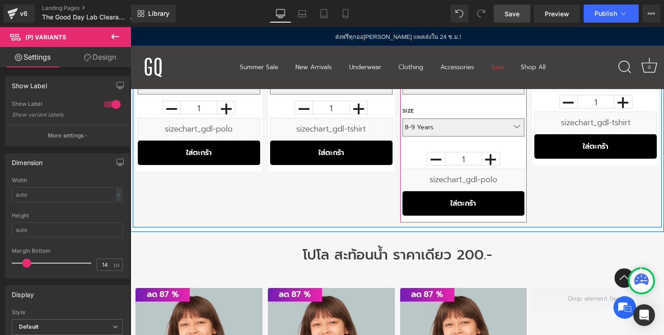
scroll to position [620, 0]
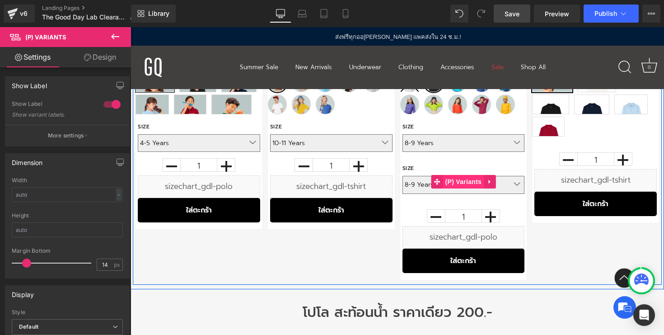
click at [455, 182] on span "(P) Variants" at bounding box center [463, 182] width 41 height 14
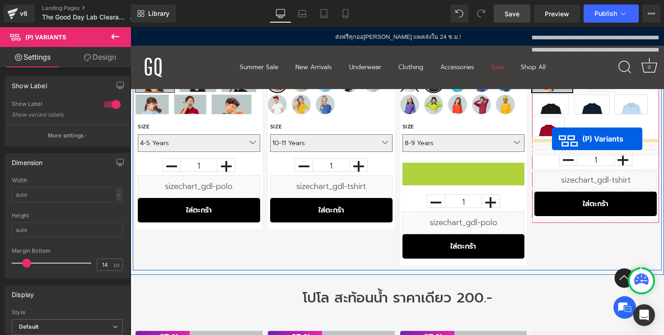
drag, startPoint x: 437, startPoint y: 181, endPoint x: 552, endPoint y: 139, distance: 122.4
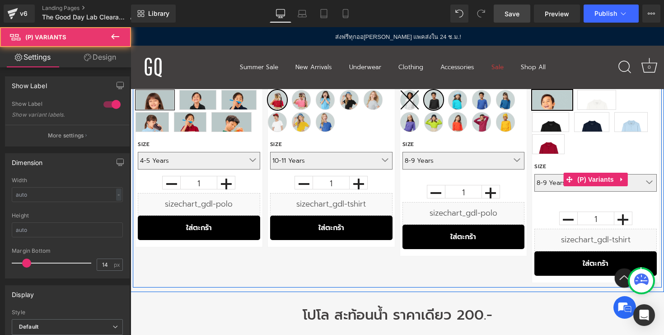
scroll to position [586, 0]
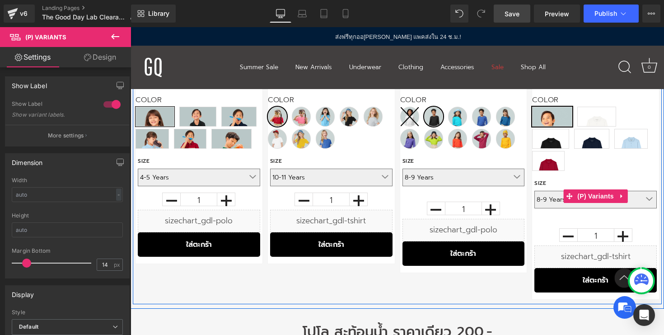
click at [647, 199] on select "8-9 Years 10-11 Years 12-13 Years 4-5 Years 6-7 Years" at bounding box center [596, 200] width 122 height 18
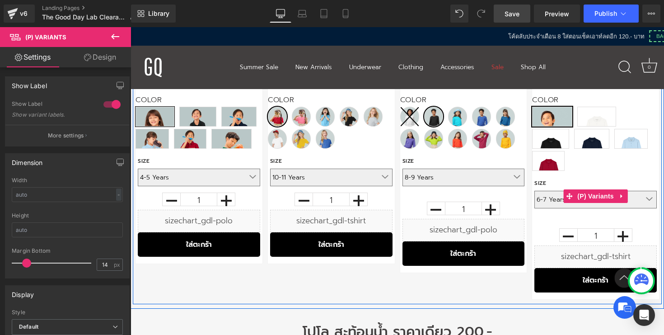
click at [535, 191] on select "8-9 Years 10-11 Years 12-13 Years 4-5 Years 6-7 Years" at bounding box center [596, 200] width 122 height 18
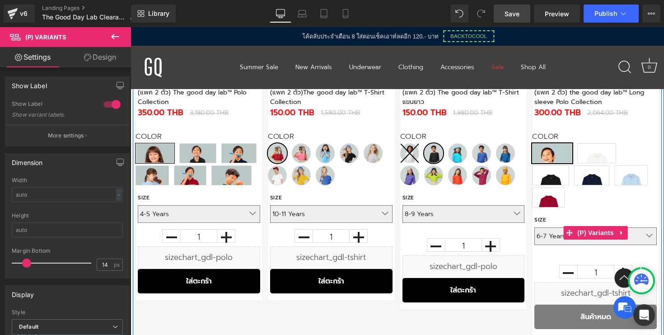
scroll to position [541, 0]
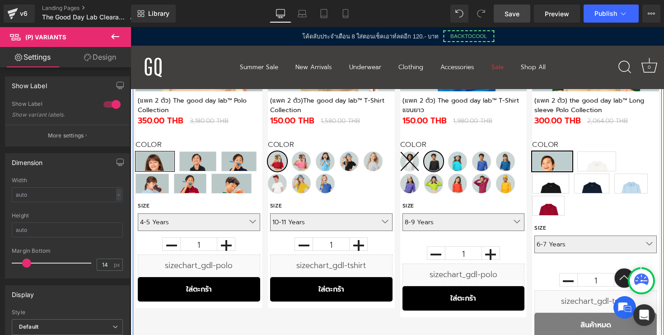
click at [610, 246] on span "(P) Variants" at bounding box center [595, 240] width 33 height 11
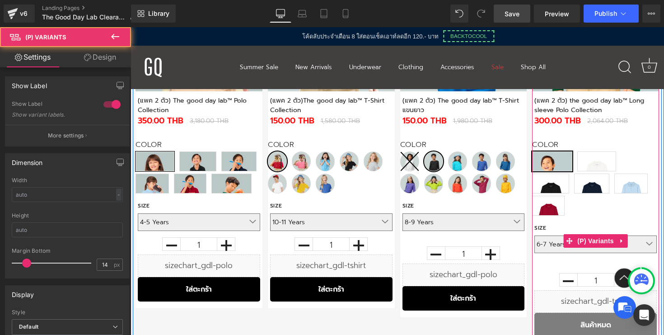
click at [640, 243] on select "8-9 Years 10-11 Years 12-13 Years 4-5 Years 6-7 Years" at bounding box center [596, 244] width 122 height 18
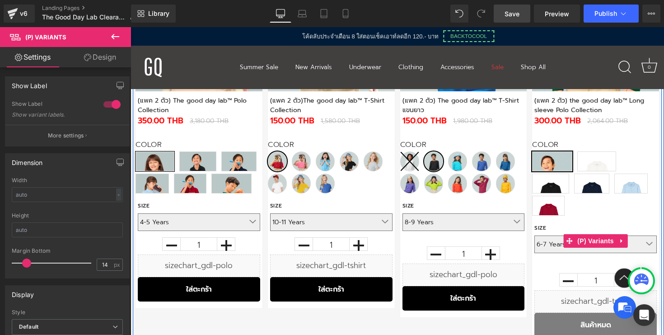
select select "8-9 Years"
click at [535, 235] on select "8-9 Years 10-11 Years 12-13 Years 4-5 Years 6-7 Years" at bounding box center [596, 244] width 122 height 18
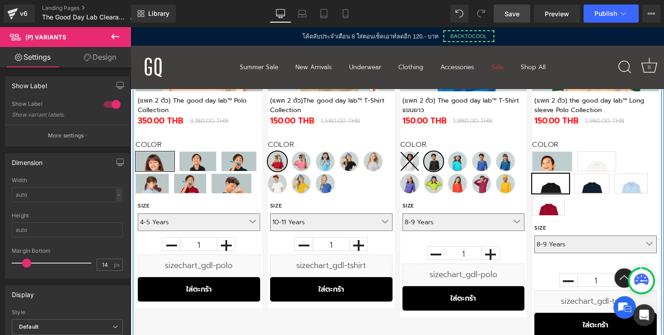
click at [555, 160] on span "Green" at bounding box center [552, 161] width 40 height 20
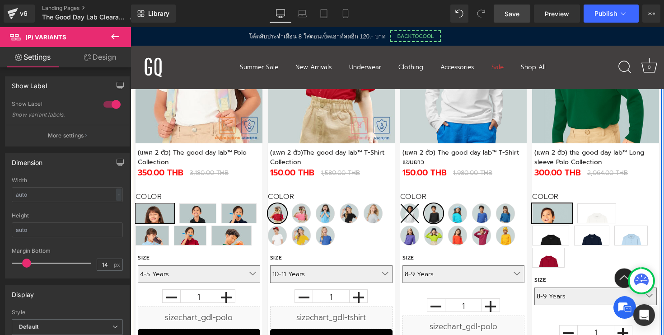
scroll to position [499, 0]
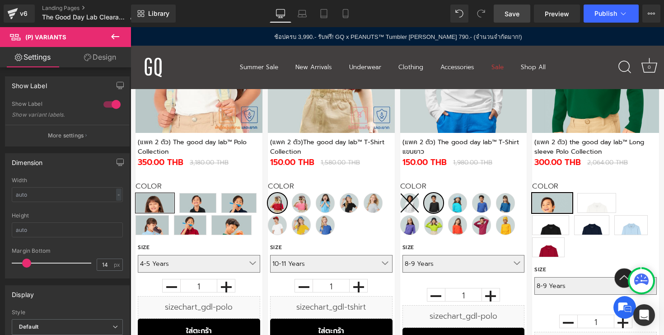
drag, startPoint x: 515, startPoint y: 11, endPoint x: 428, endPoint y: 39, distance: 91.3
click at [515, 11] on span "Save" at bounding box center [512, 13] width 15 height 9
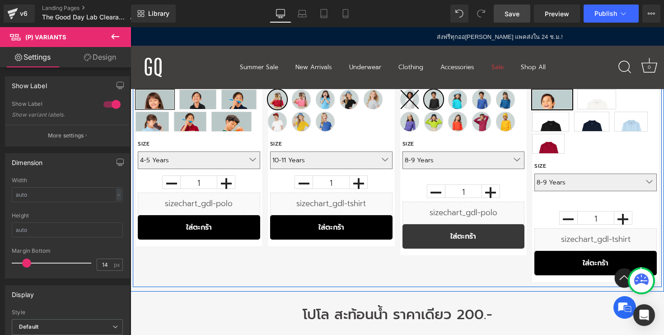
scroll to position [546, 0]
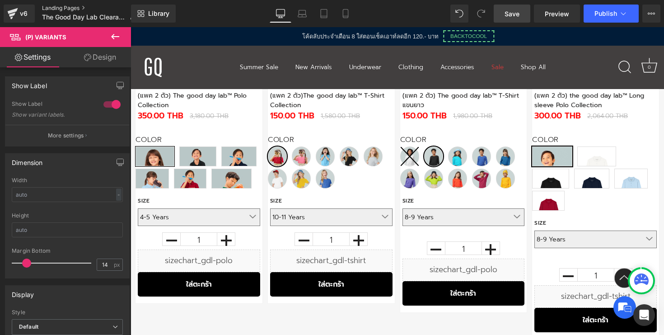
click at [73, 9] on link "Landing Pages" at bounding box center [92, 8] width 101 height 7
